Goal: Find specific page/section: Find specific page/section

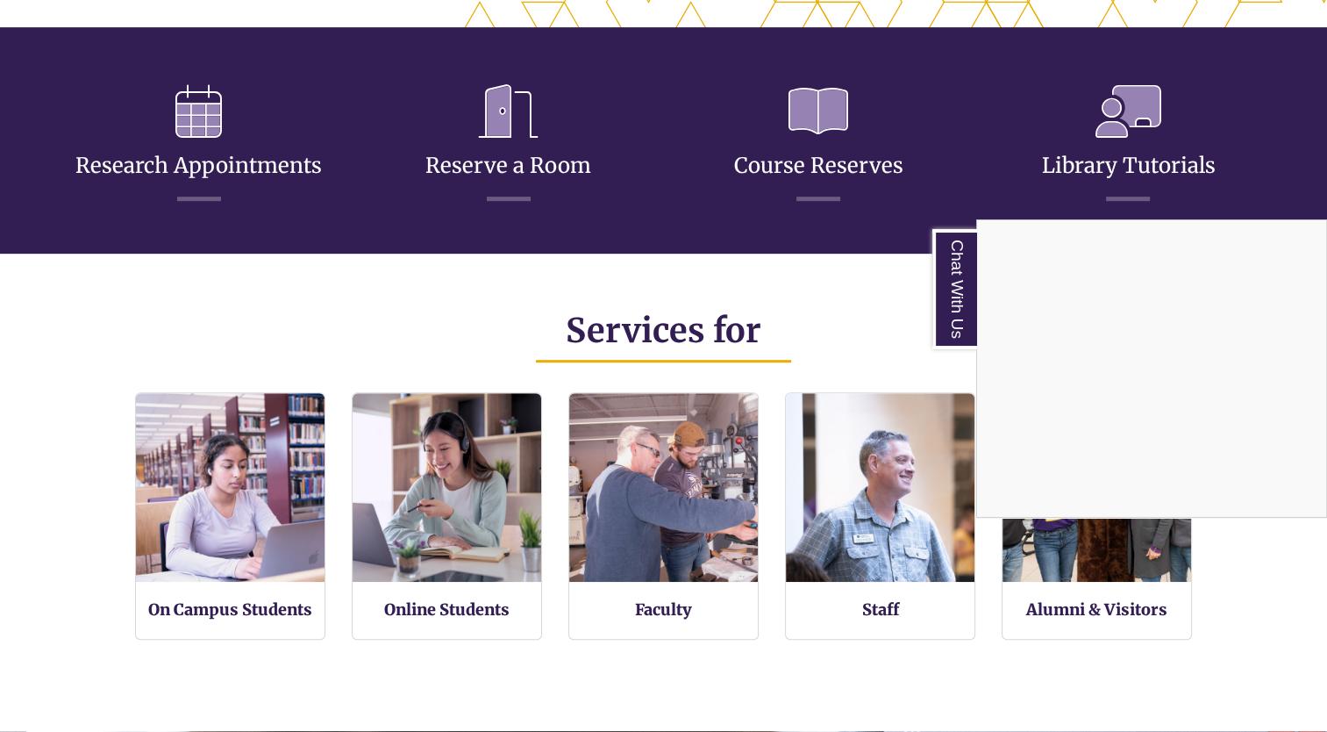
scroll to position [853, 0]
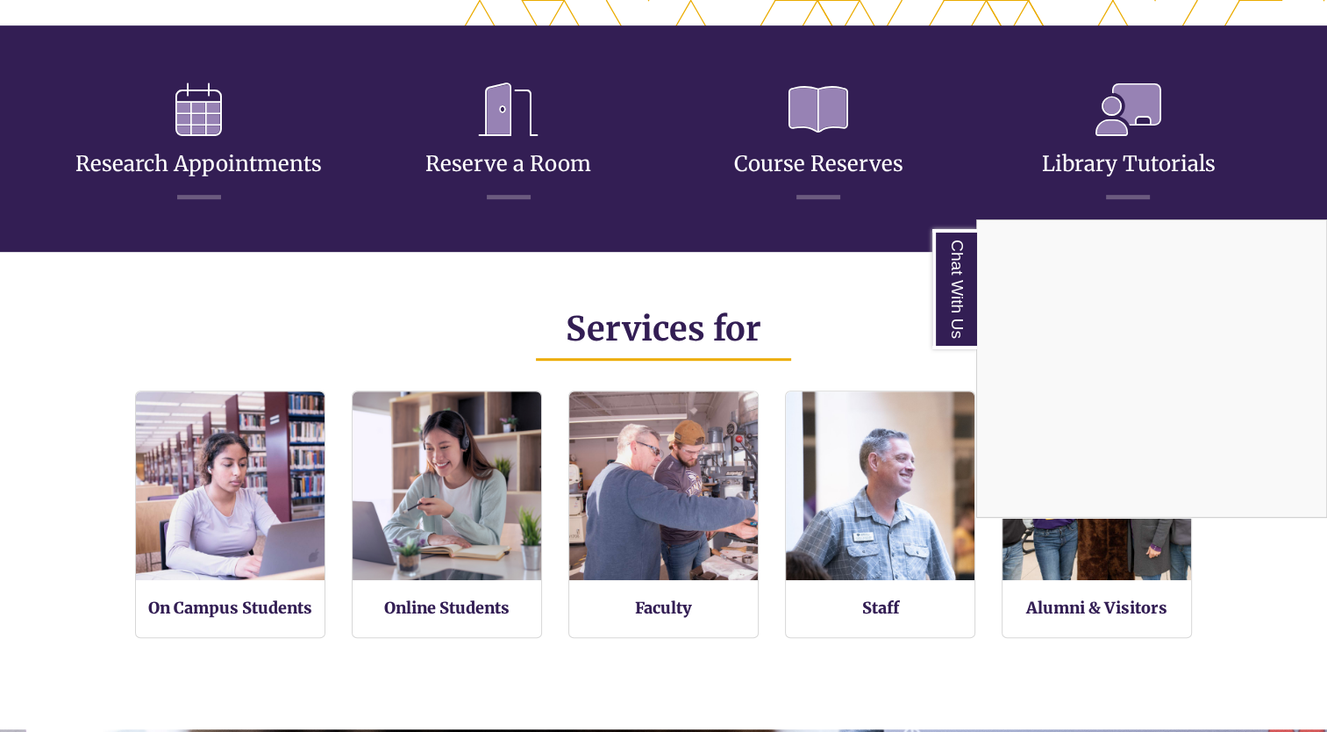
click at [255, 546] on div "Chat With Us" at bounding box center [663, 366] width 1327 height 732
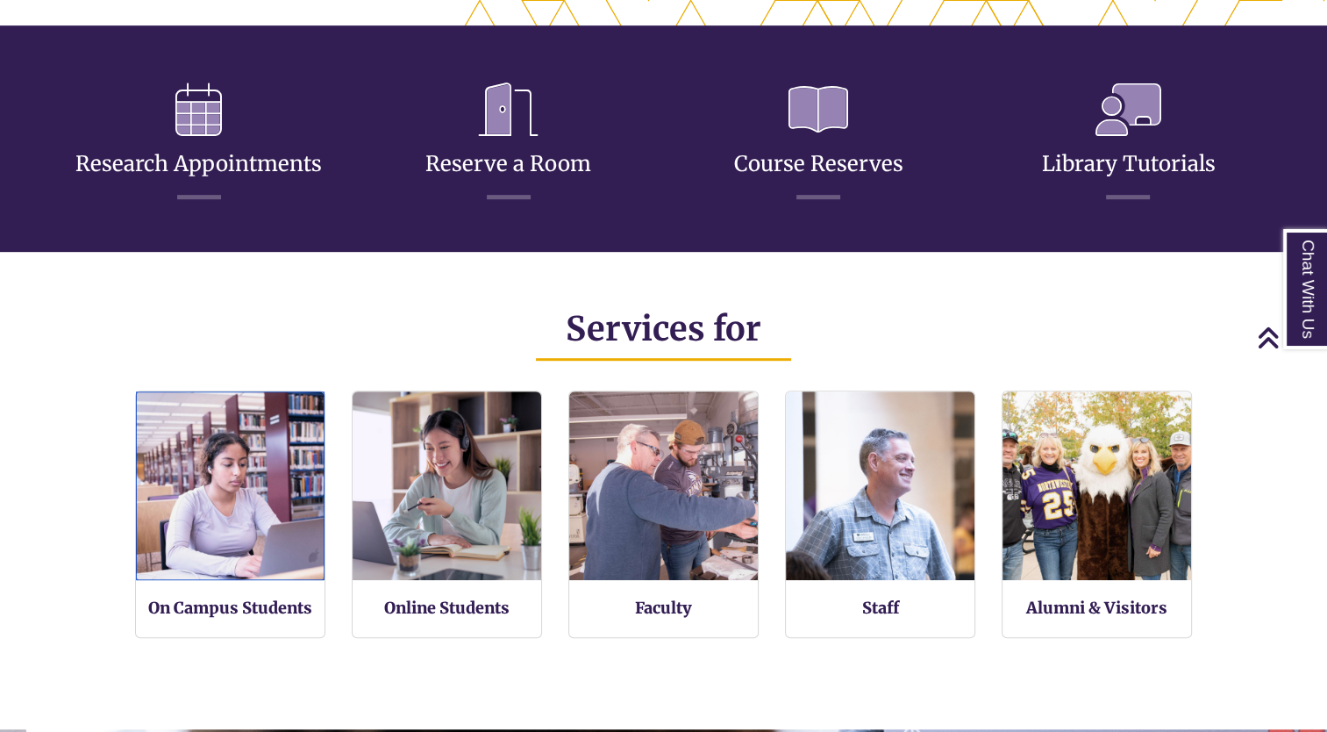
click at [255, 546] on img at bounding box center [230, 485] width 189 height 189
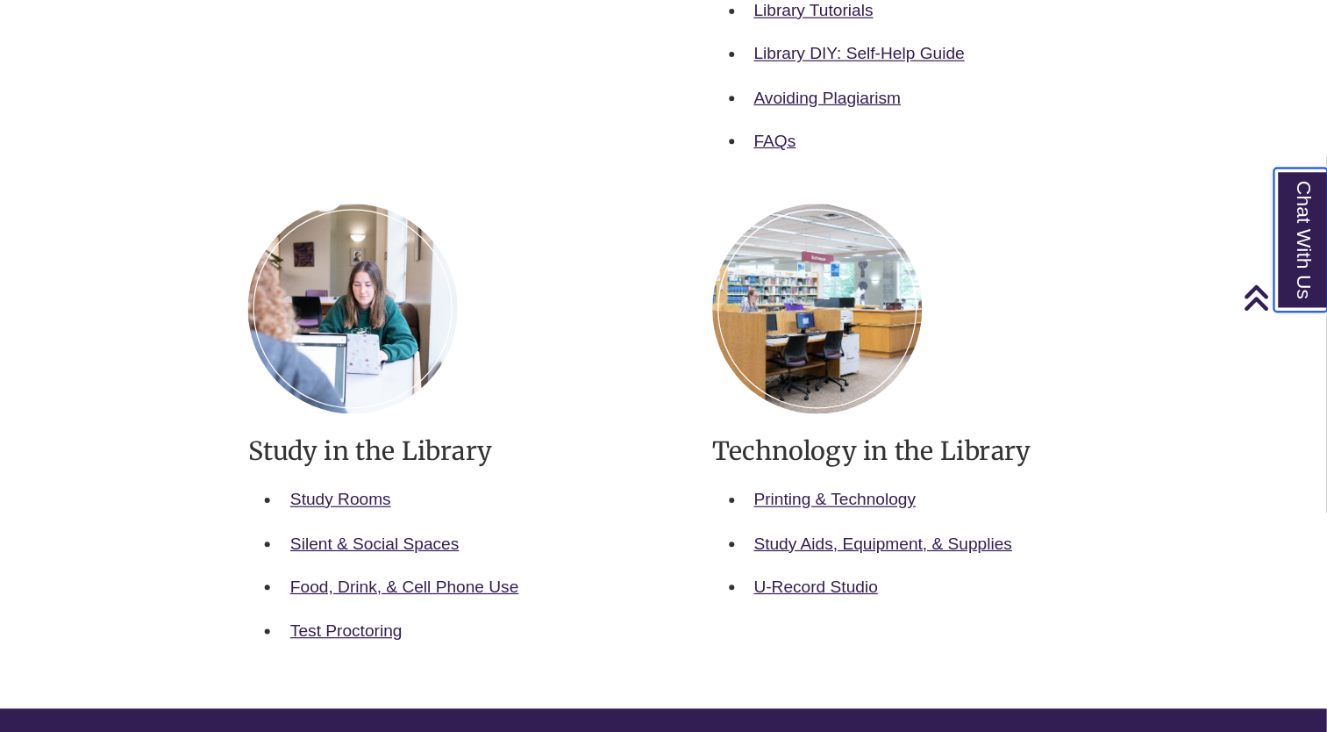
scroll to position [744, 0]
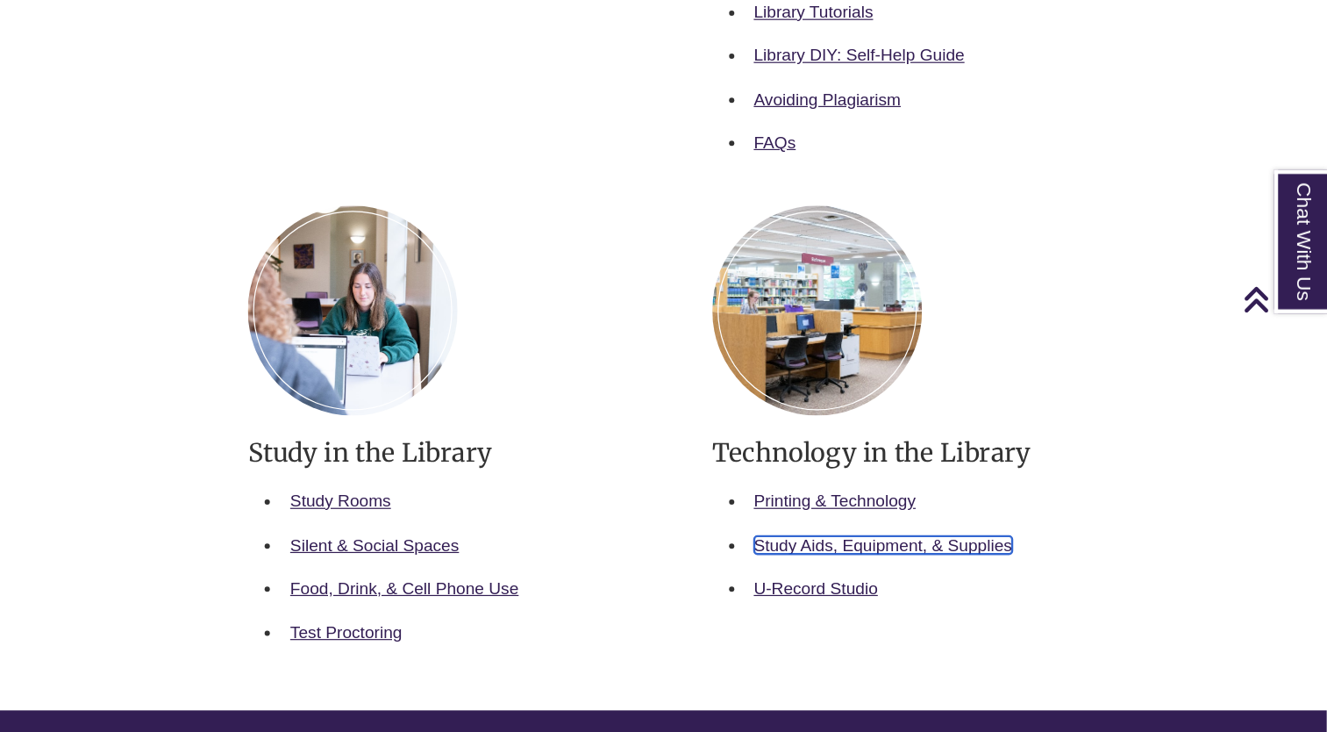
click at [915, 535] on link "Study Aids, Equipment, & Supplies" at bounding box center [956, 542] width 216 height 15
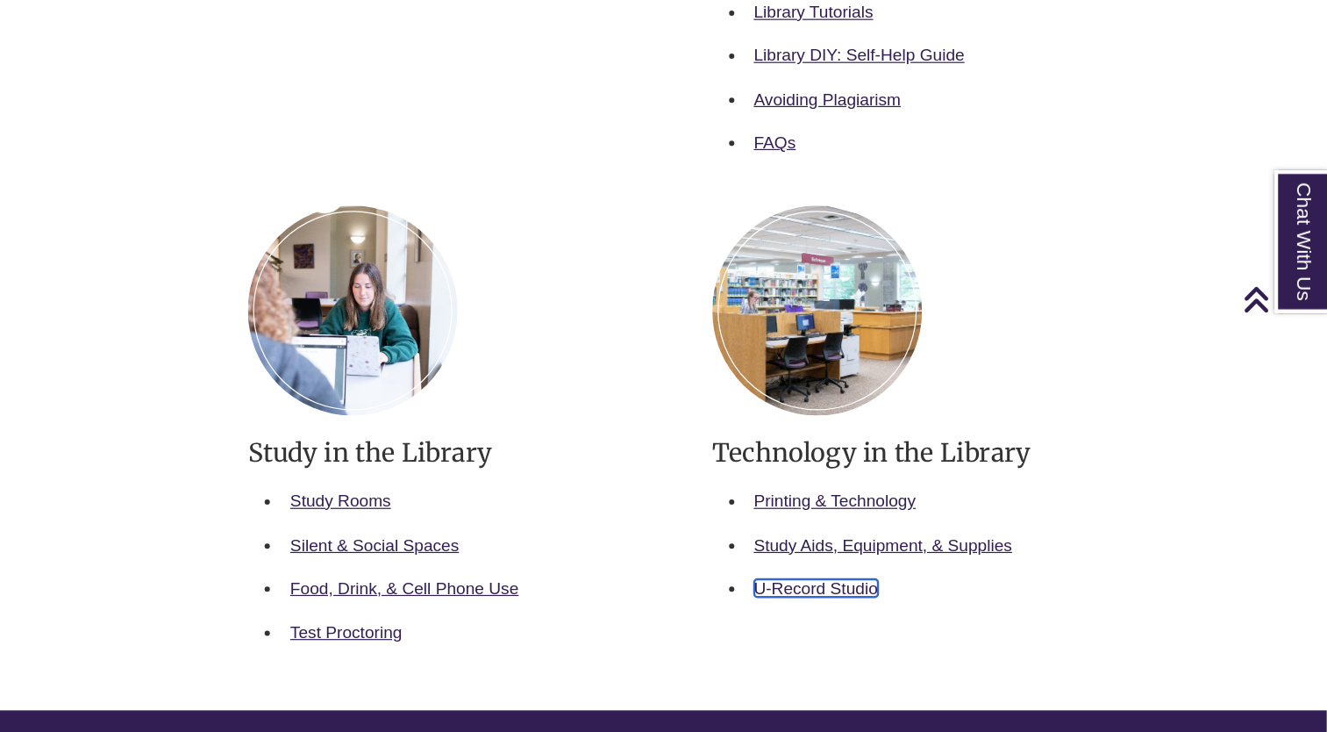
click at [921, 577] on link "U-Record Studio" at bounding box center [900, 578] width 104 height 15
